Goal: Task Accomplishment & Management: Manage account settings

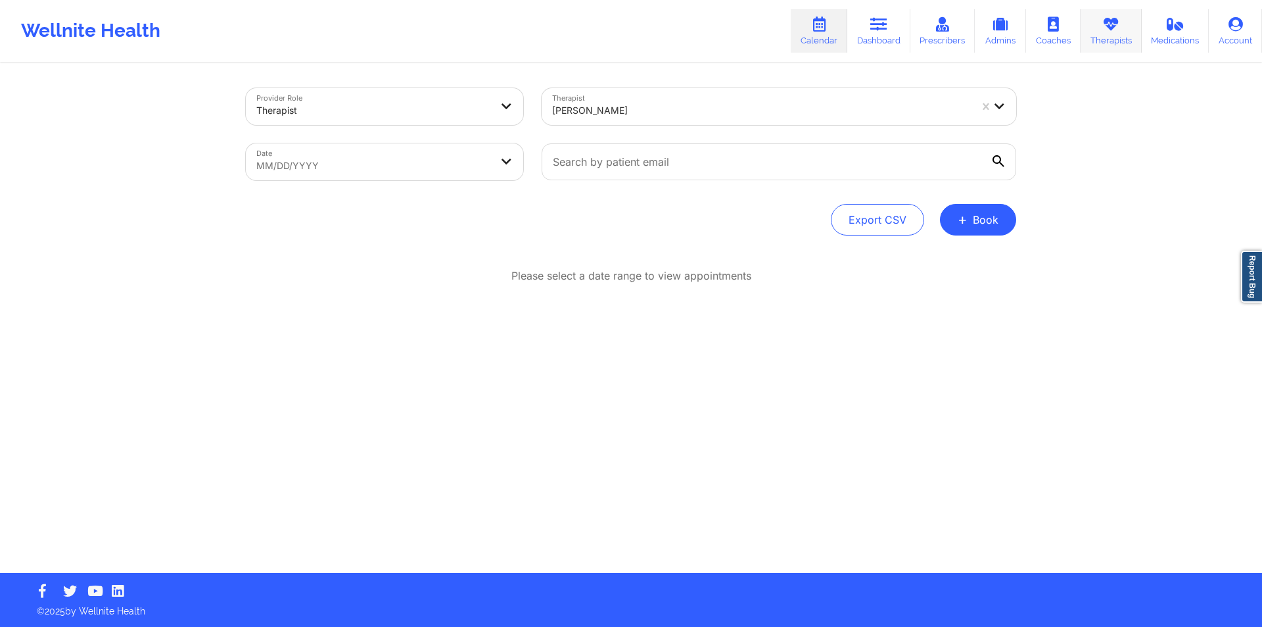
click at [1099, 35] on link "Therapists" at bounding box center [1111, 30] width 61 height 43
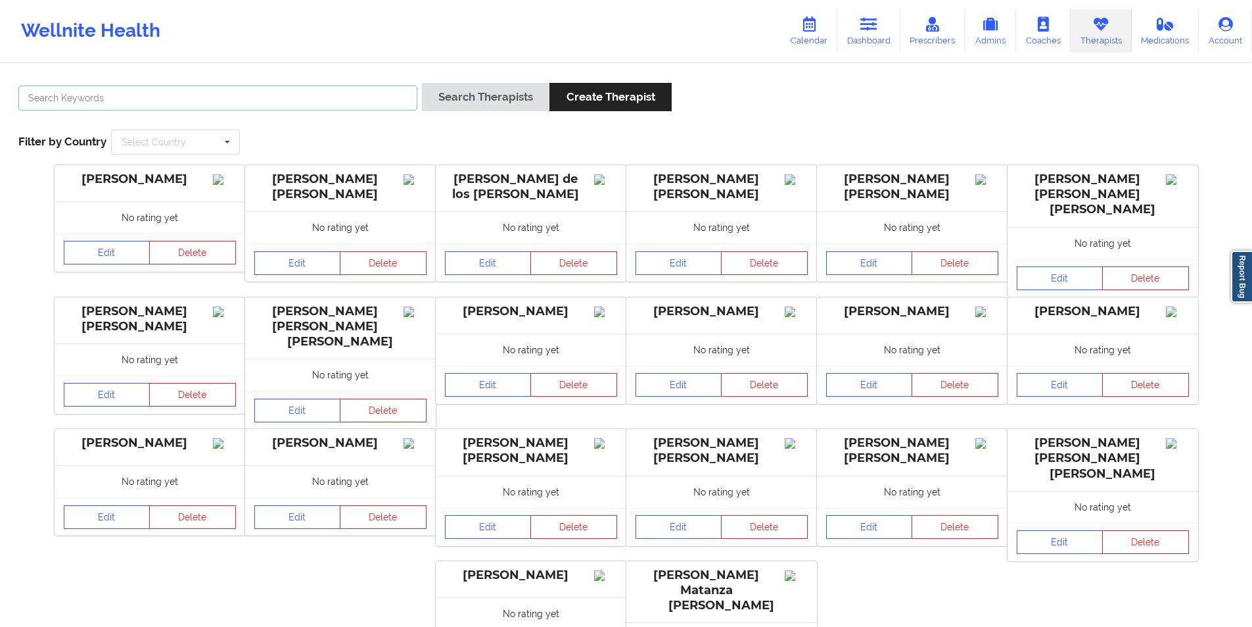
click at [249, 101] on input "text" at bounding box center [217, 97] width 399 height 25
paste input "[PERSON_NAME]"
click at [513, 94] on button "Search Therapists" at bounding box center [486, 97] width 128 height 28
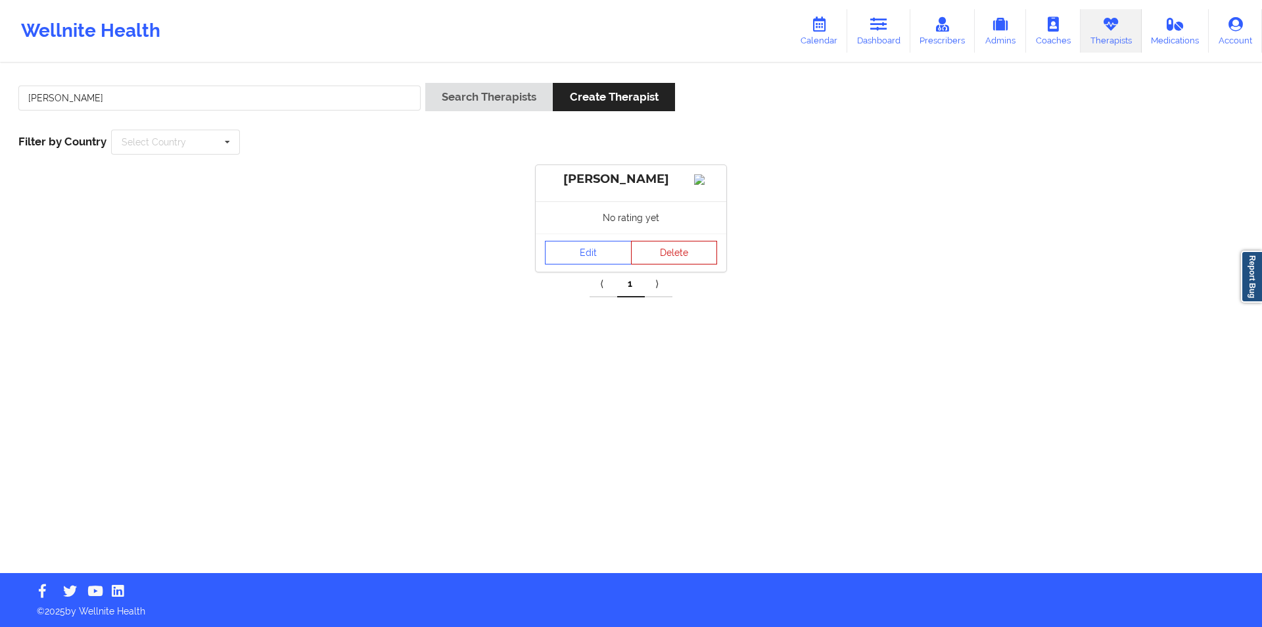
click at [675, 261] on button "Delete" at bounding box center [674, 253] width 87 height 24
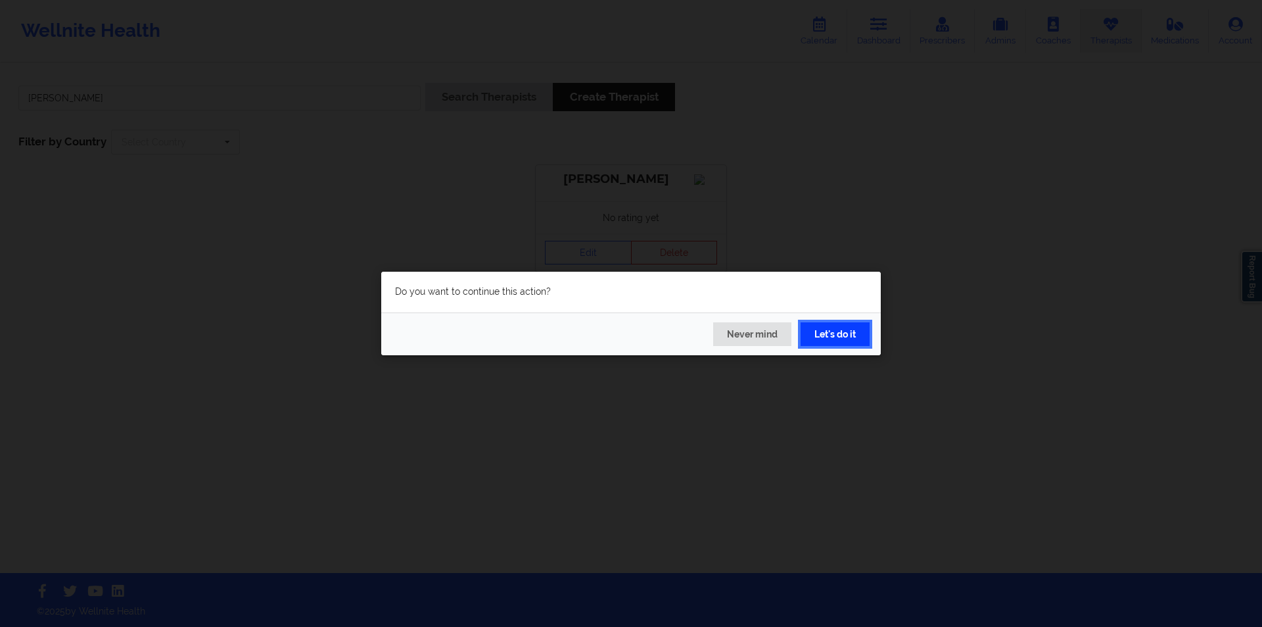
click at [841, 333] on button "Let's do it" at bounding box center [835, 334] width 69 height 24
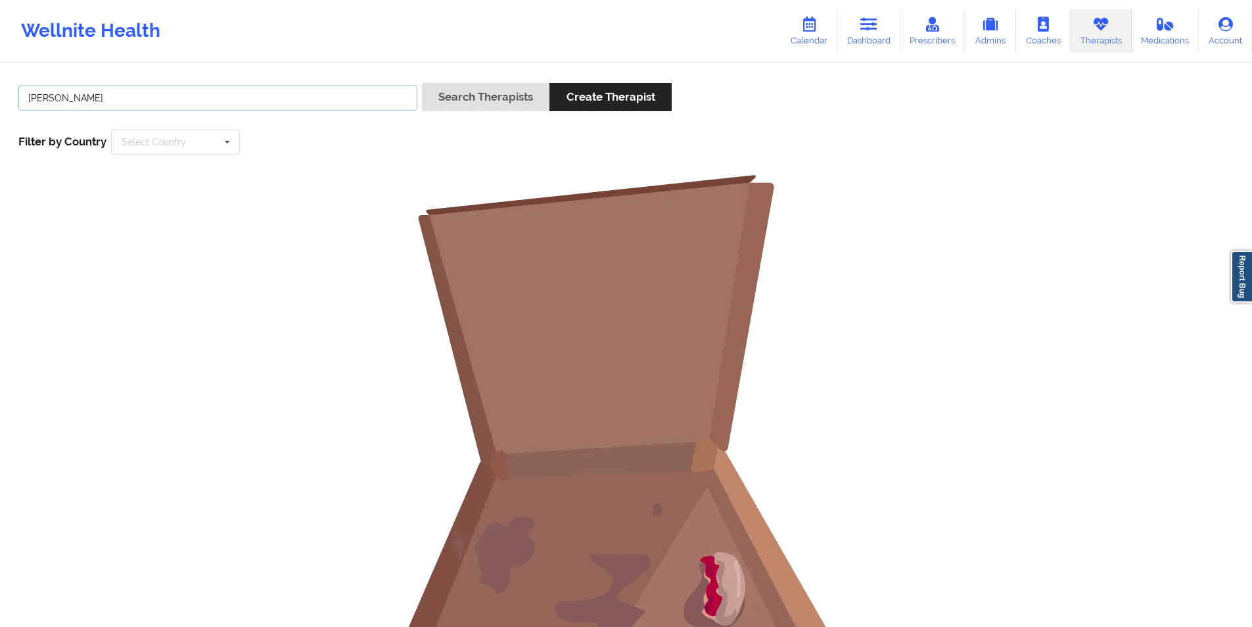
click at [255, 89] on input "[PERSON_NAME]" at bounding box center [217, 97] width 399 height 25
paste input "[PERSON_NAME]"
type input "[PERSON_NAME]"
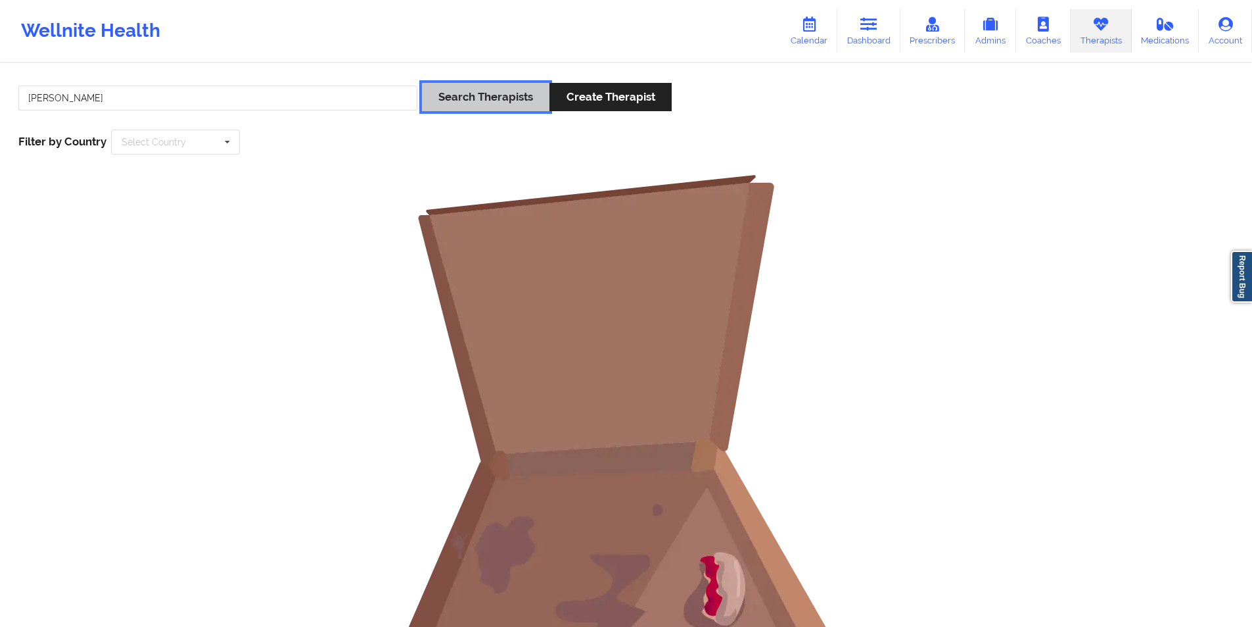
click at [504, 90] on button "Search Therapists" at bounding box center [486, 97] width 128 height 28
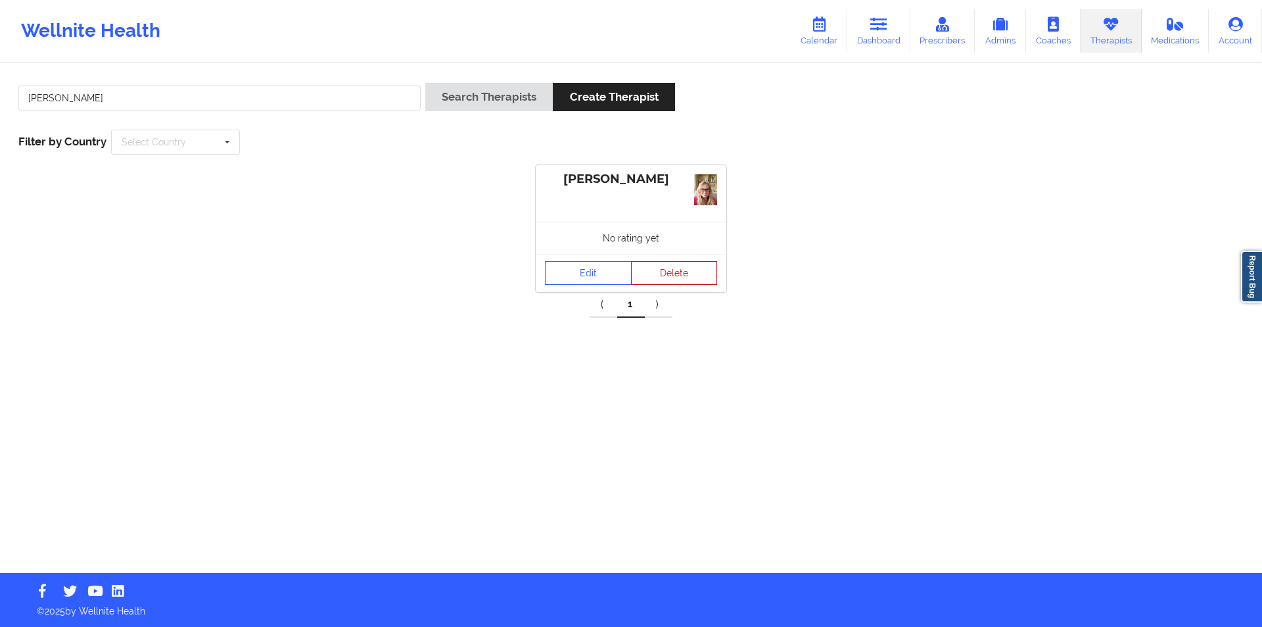
click at [690, 273] on button "Delete" at bounding box center [674, 273] width 87 height 24
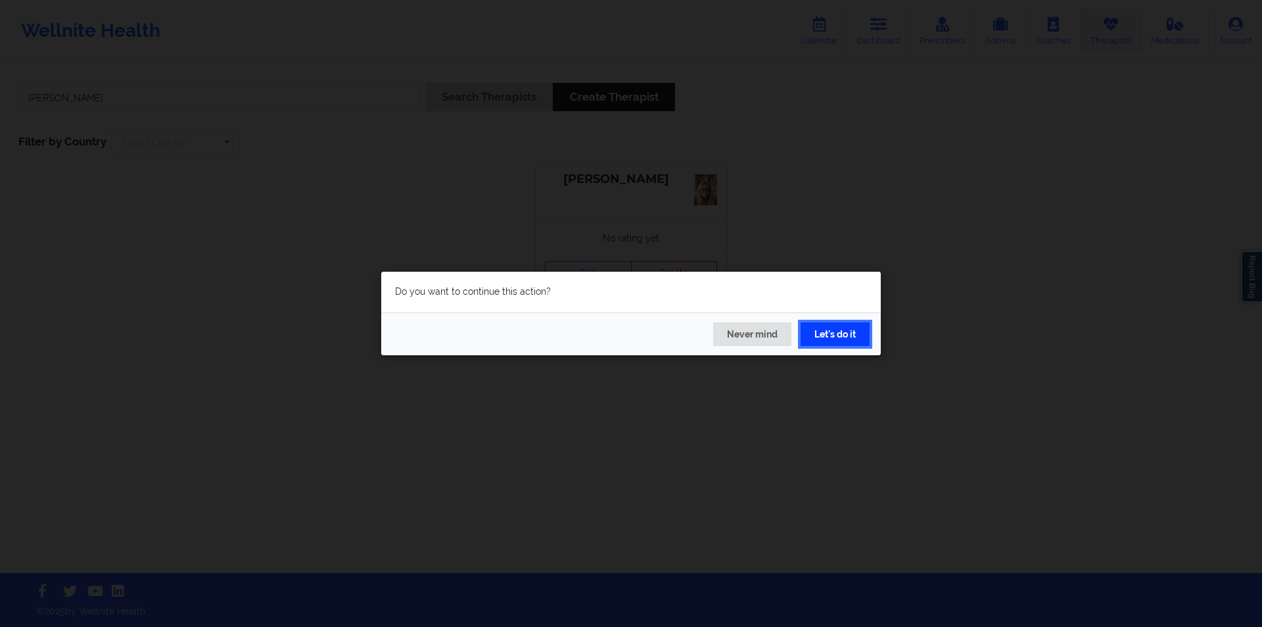
click at [858, 336] on button "Let's do it" at bounding box center [835, 334] width 69 height 24
